Goal: Book appointment/travel/reservation

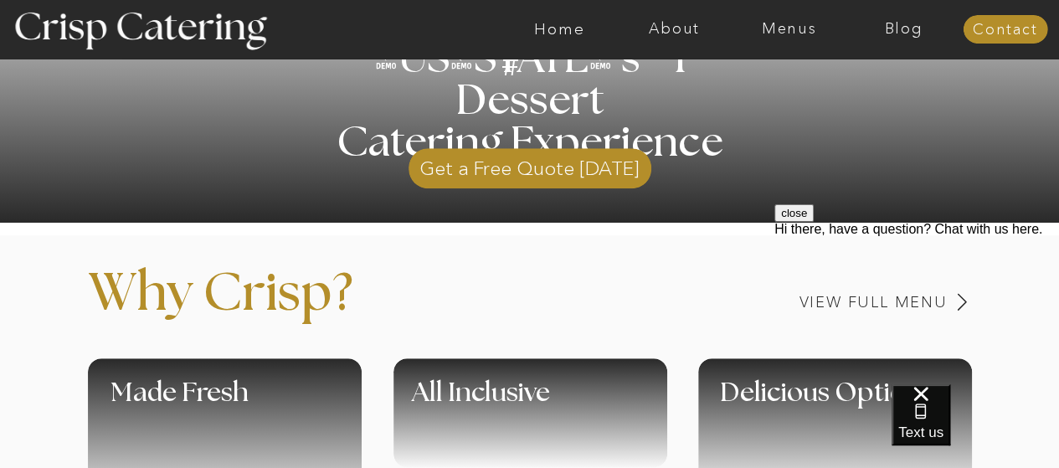
scroll to position [473, 0]
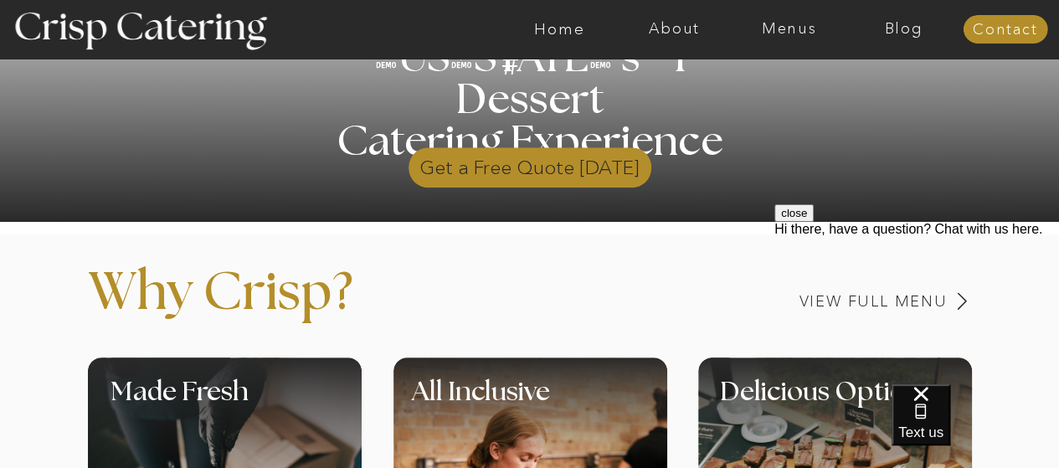
click at [508, 167] on p "Get a Free Quote [DATE]" at bounding box center [530, 163] width 243 height 49
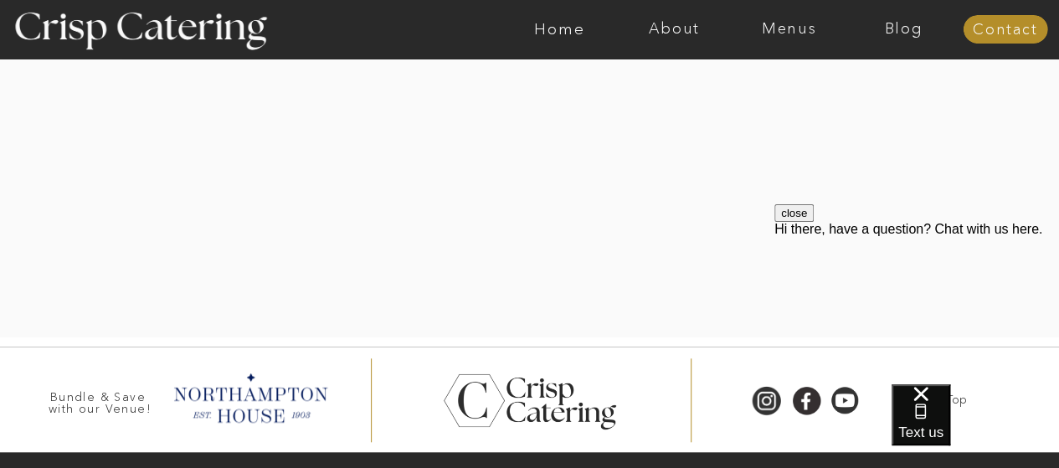
scroll to position [615, 0]
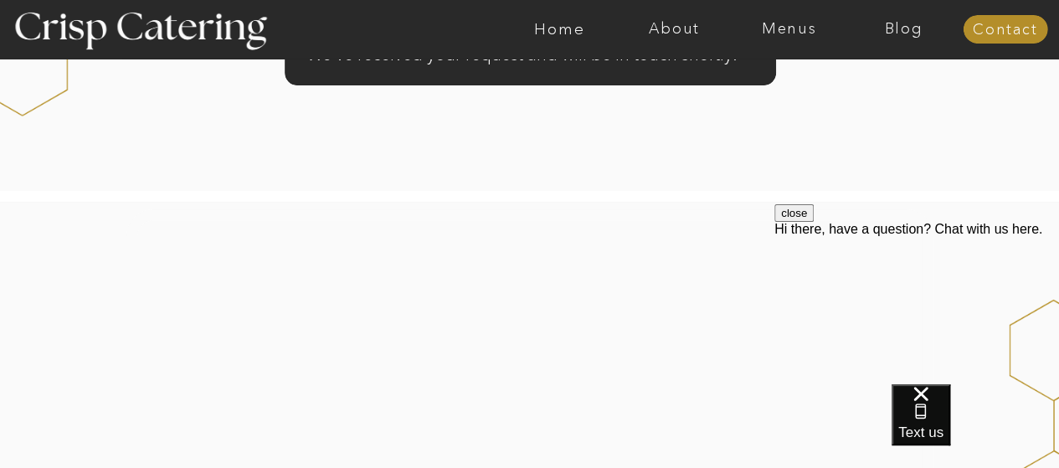
scroll to position [193, 0]
click at [795, 31] on nav "Menus" at bounding box center [789, 29] width 115 height 17
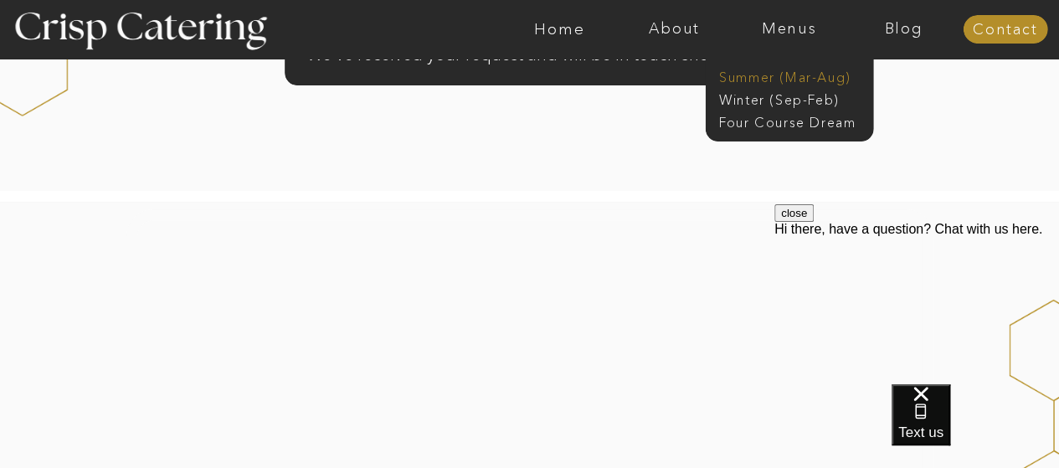
click at [806, 81] on nav "Summer (Mar-Aug)" at bounding box center [794, 76] width 150 height 16
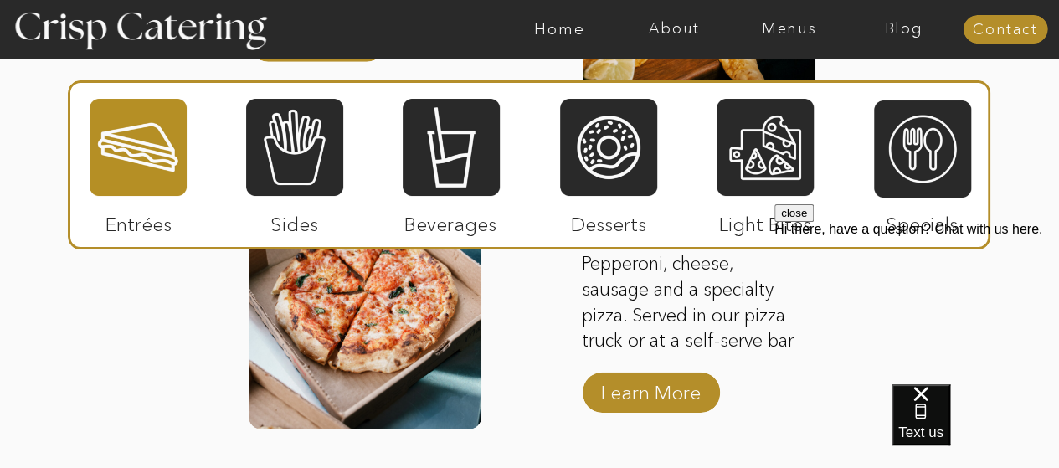
scroll to position [2376, 0]
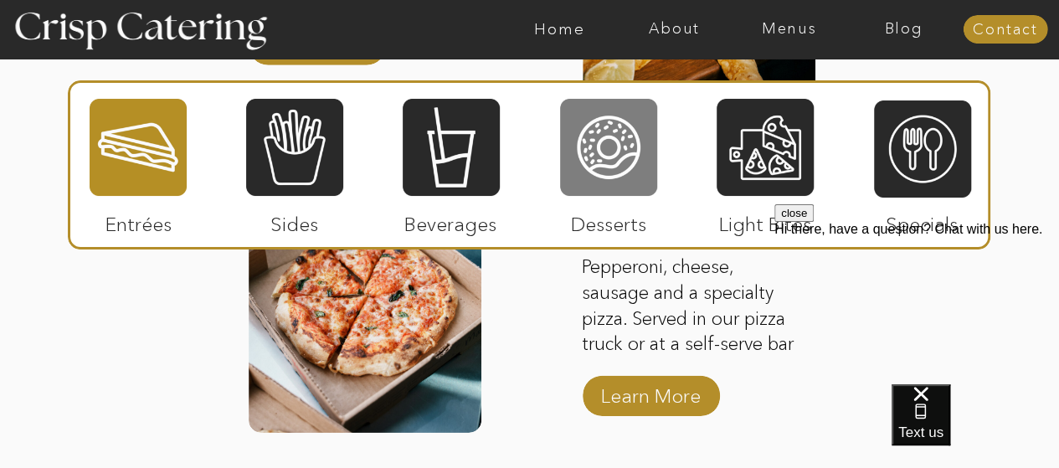
click at [605, 167] on div at bounding box center [608, 147] width 97 height 100
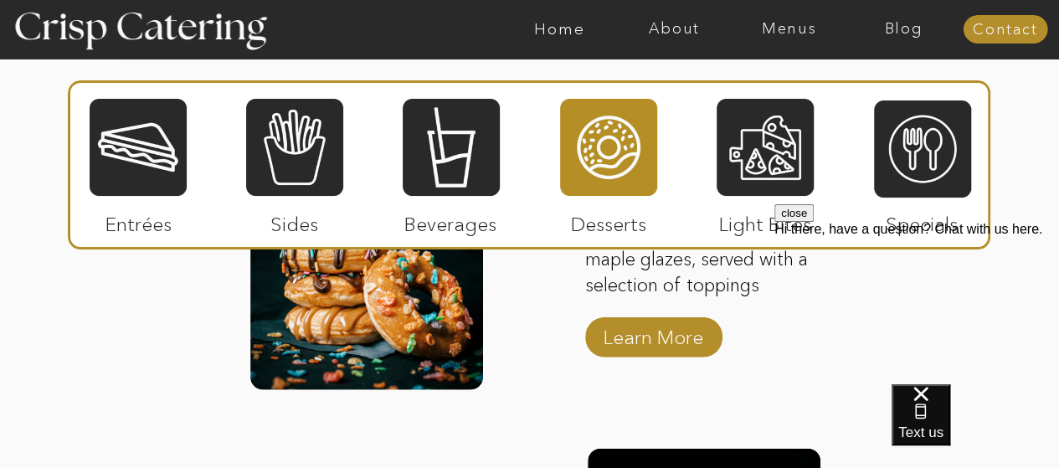
scroll to position [1743, 0]
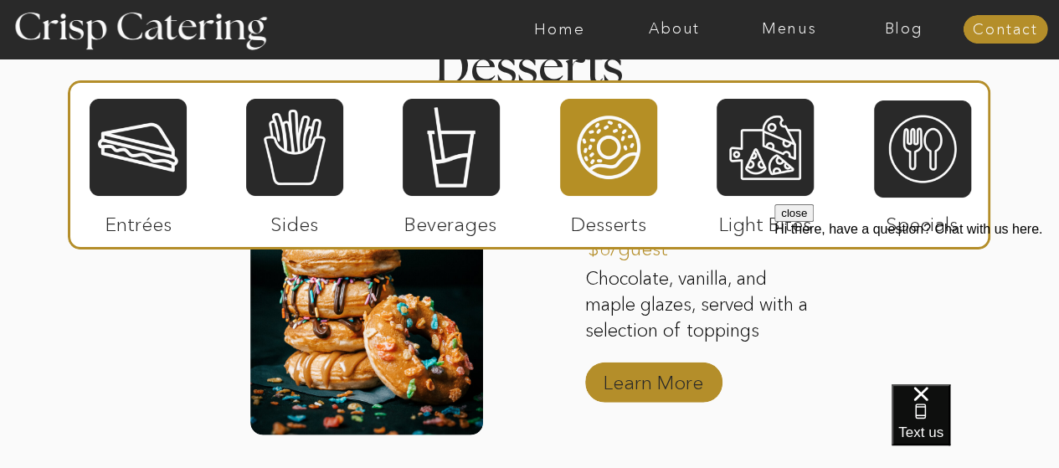
click at [627, 374] on p "Learn More" at bounding box center [653, 378] width 111 height 49
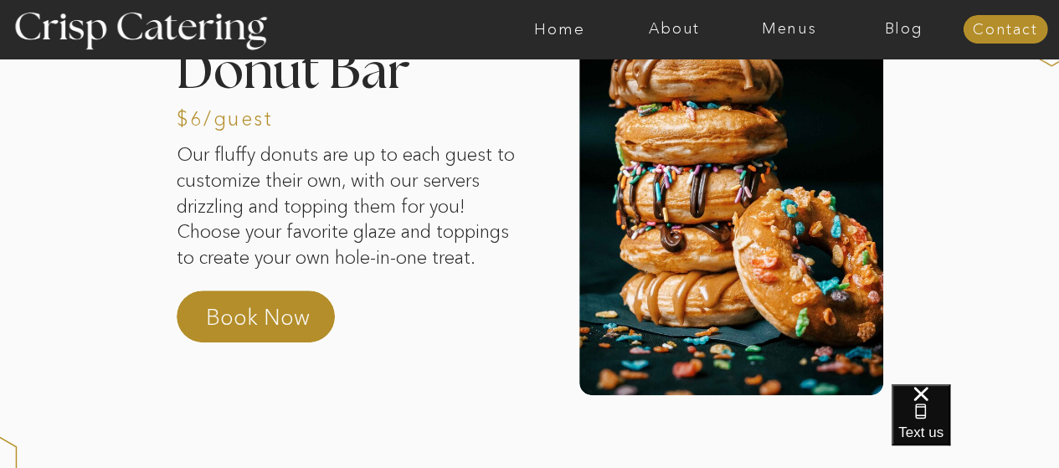
scroll to position [139, 0]
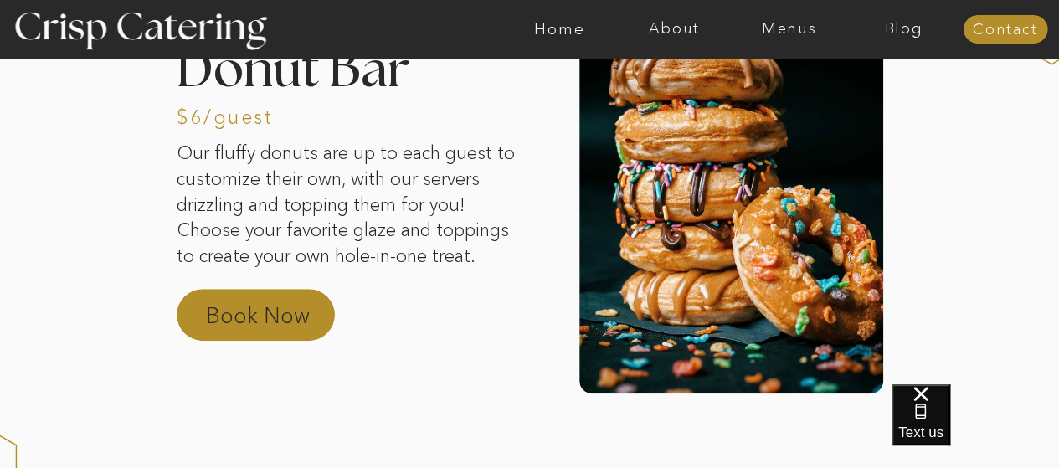
click at [303, 306] on p "Book Now" at bounding box center [279, 321] width 147 height 40
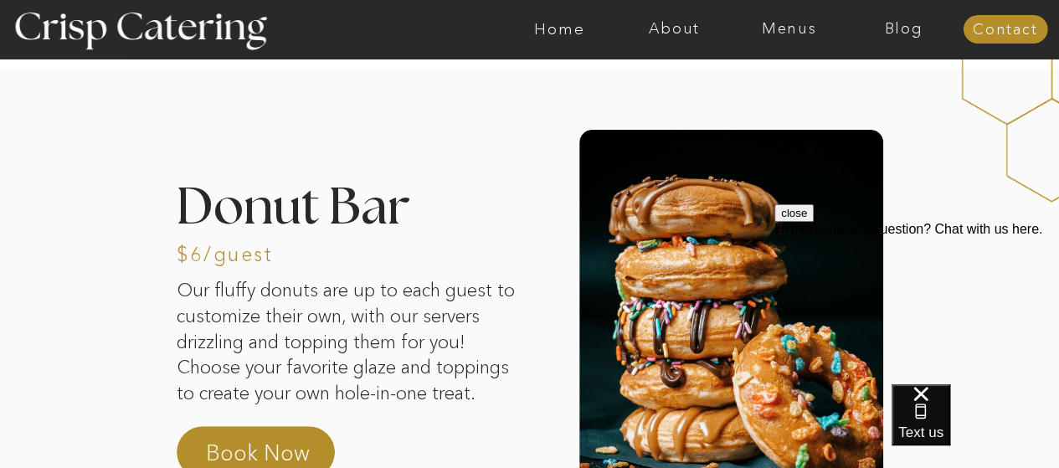
scroll to position [0, 0]
